Goal: Task Accomplishment & Management: Use online tool/utility

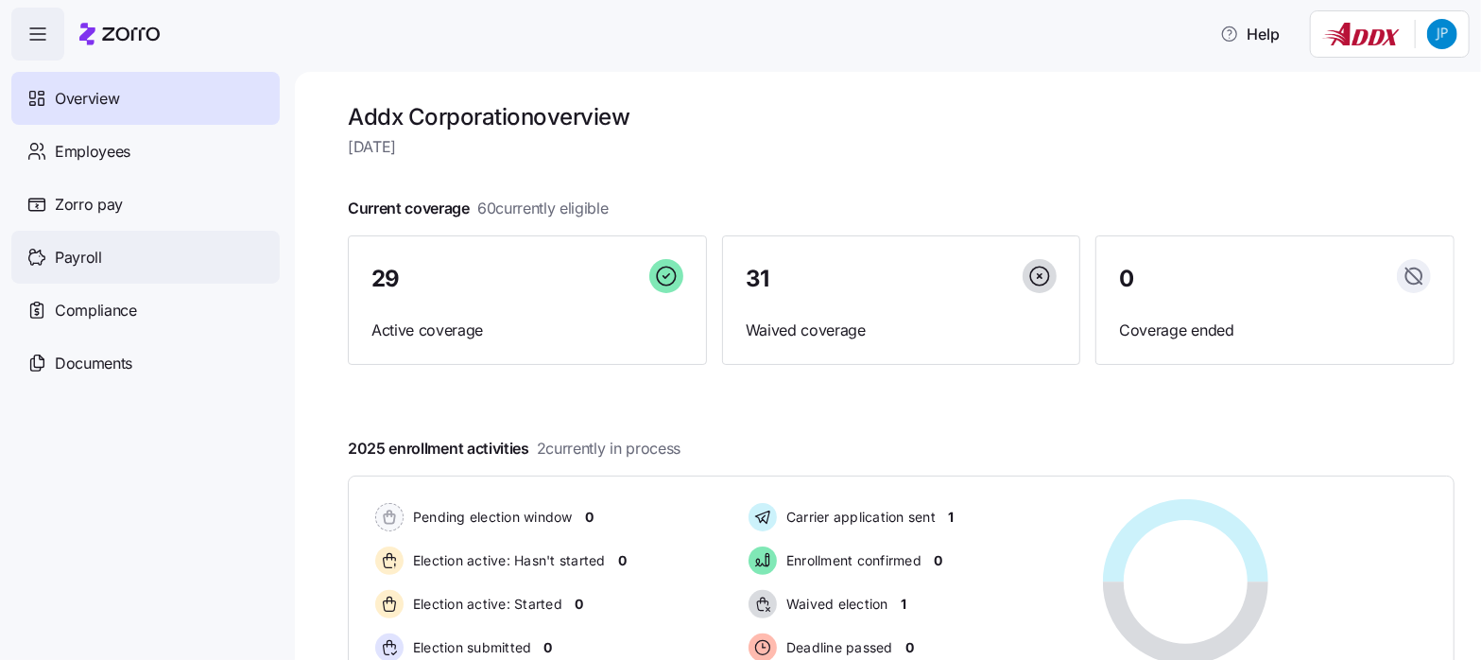
click at [68, 257] on span "Payroll" at bounding box center [78, 258] width 47 height 24
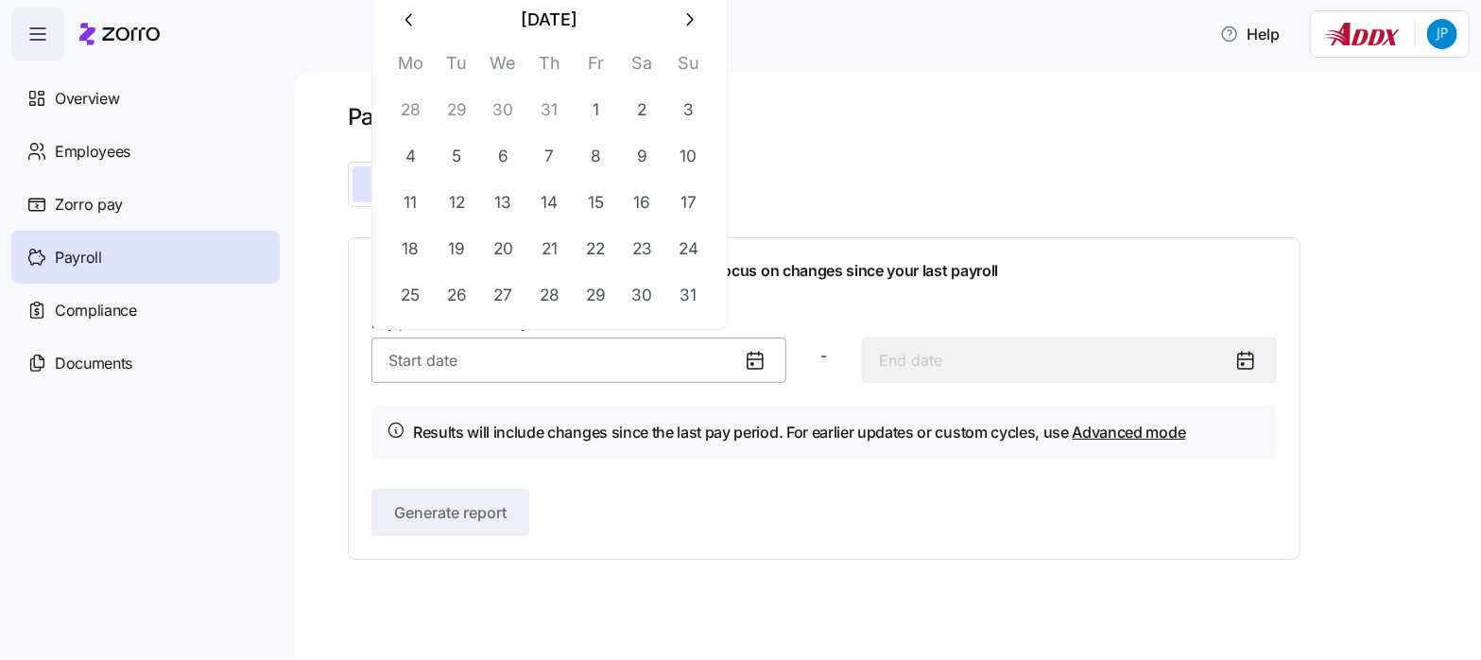
click at [388, 364] on input "Pay period (semi monthly) *" at bounding box center [578, 359] width 415 height 45
click at [647, 198] on button "16" at bounding box center [641, 202] width 45 height 45
type input "August 16, 2025"
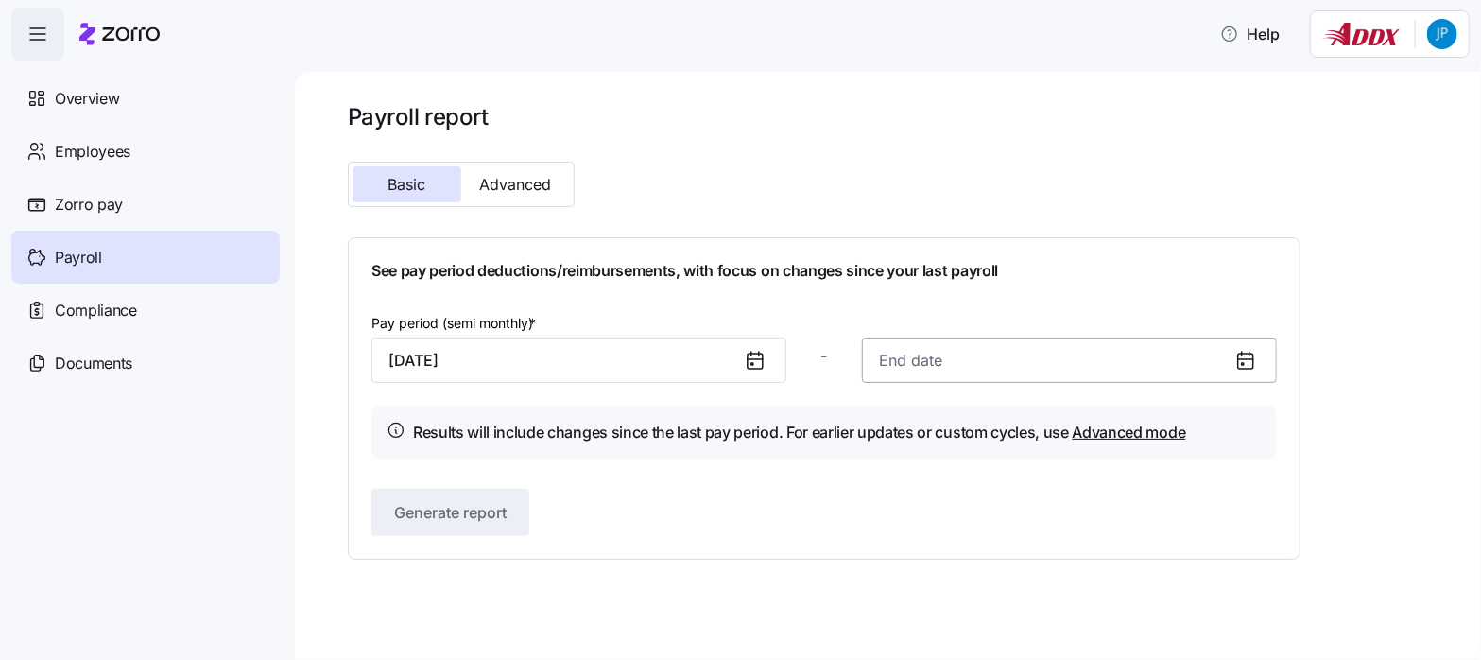
click at [922, 366] on input at bounding box center [1069, 359] width 415 height 45
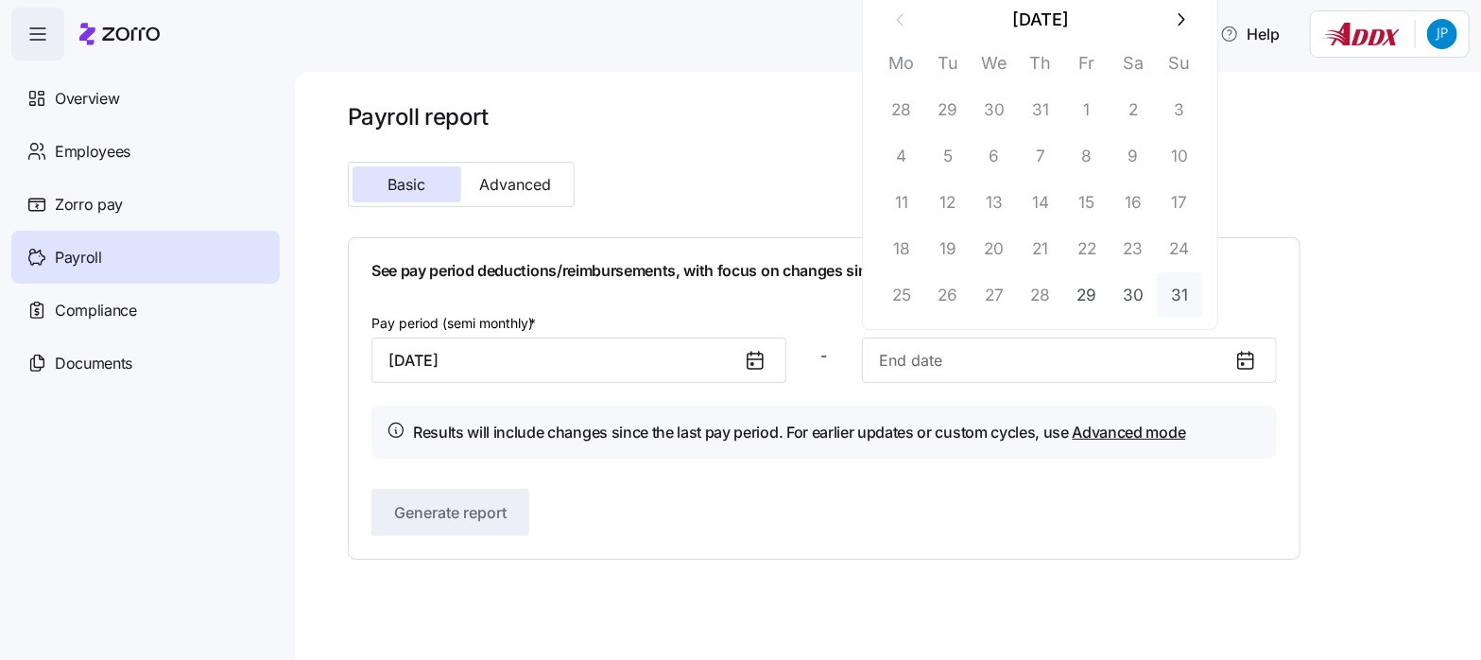
click at [1182, 292] on button "31" at bounding box center [1179, 294] width 45 height 45
type input "August 31, 2025"
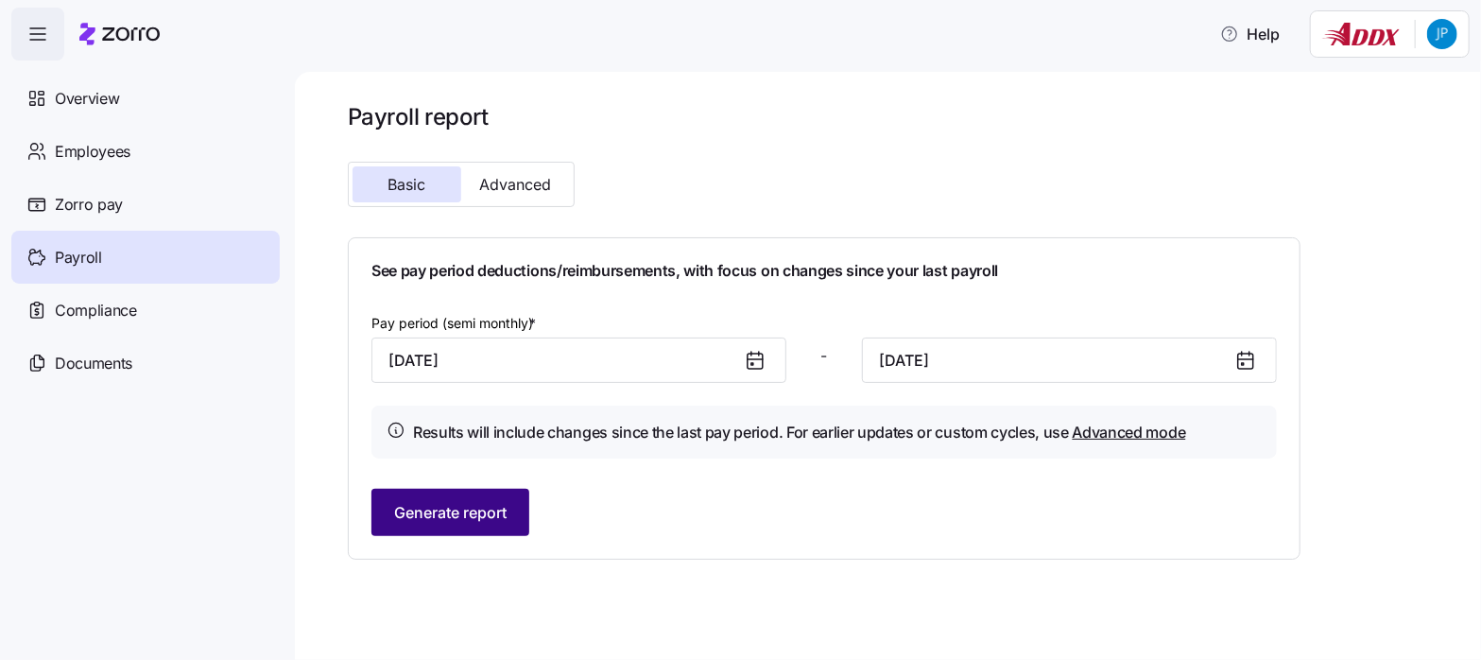
click at [459, 515] on span "Generate report" at bounding box center [450, 512] width 112 height 23
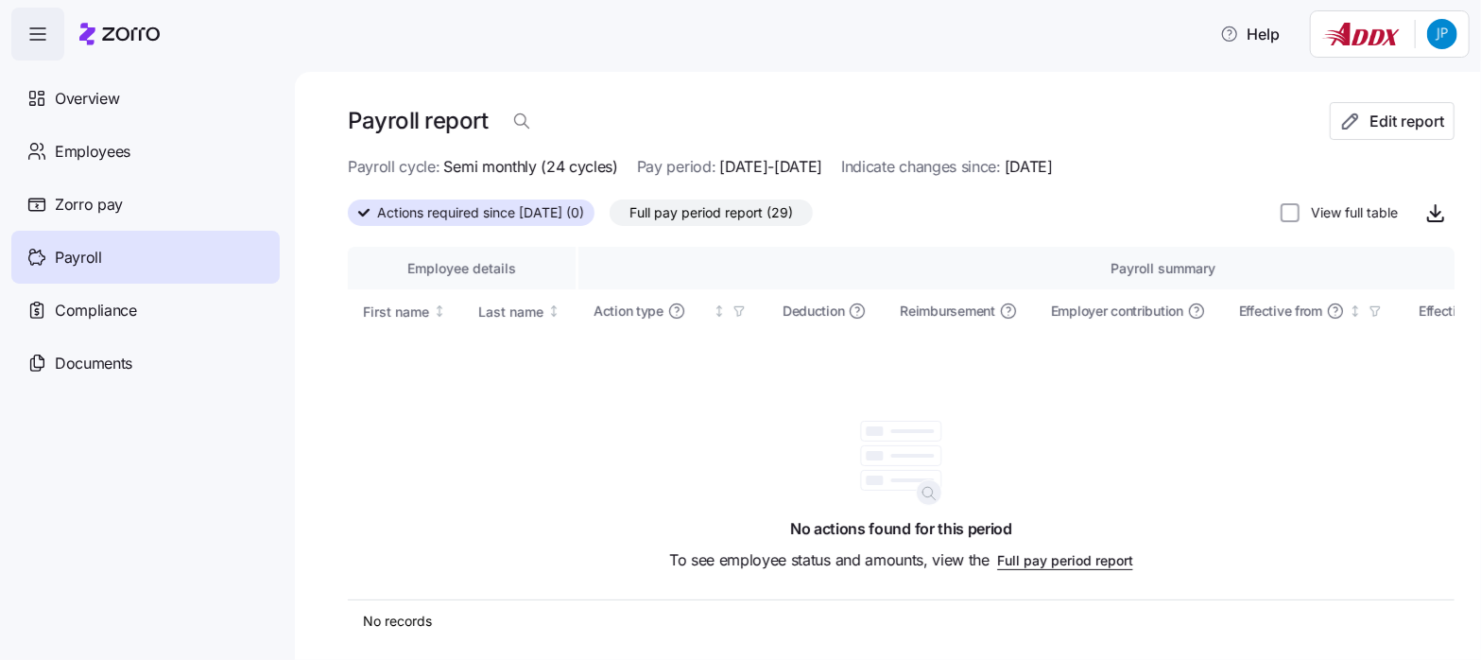
click at [707, 209] on span "Full pay period report (29)" at bounding box center [712, 212] width 164 height 25
click at [610, 217] on input "Full pay period report (29)" at bounding box center [610, 217] width 0 height 0
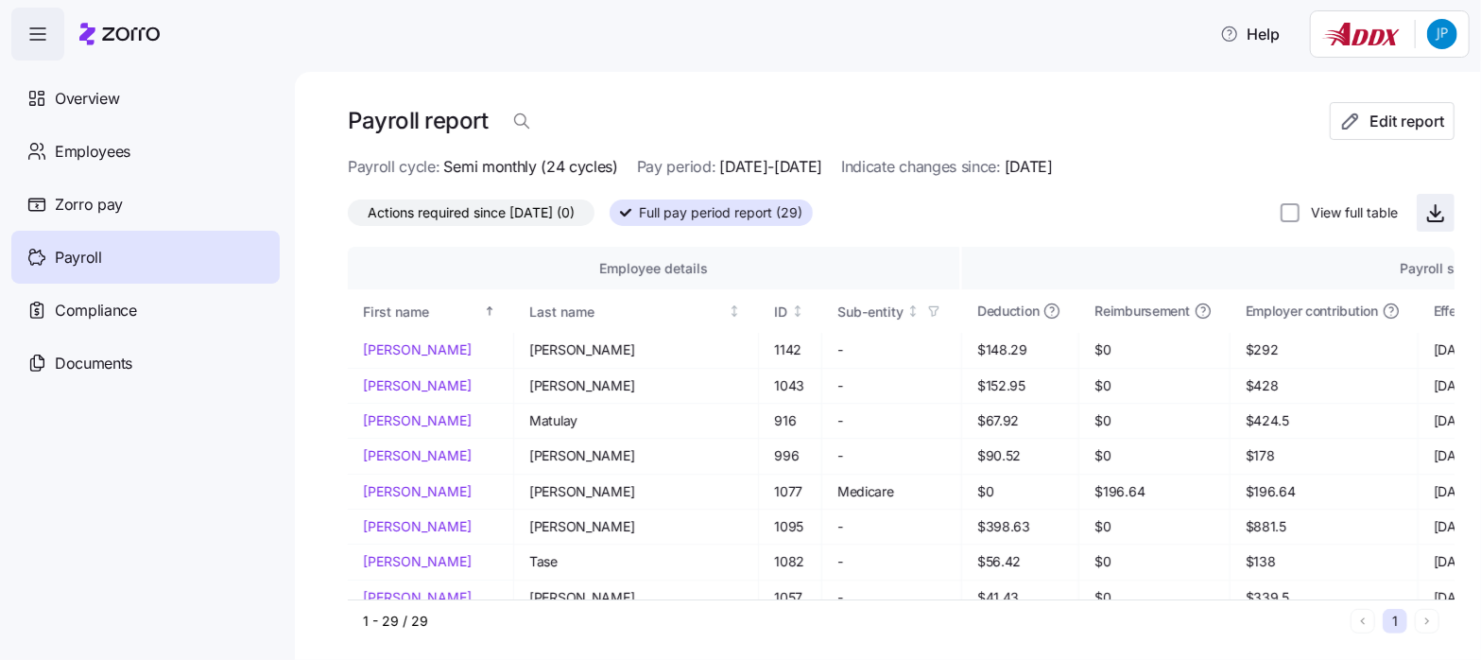
click at [1424, 216] on icon "button" at bounding box center [1435, 212] width 23 height 23
click at [1450, 40] on html "Help Overview Employees Zorro pay Payroll Compliance Documents Payroll report E…" at bounding box center [740, 324] width 1481 height 648
click at [1370, 187] on div "Log out" at bounding box center [1367, 191] width 74 height 21
